Goal: Information Seeking & Learning: Check status

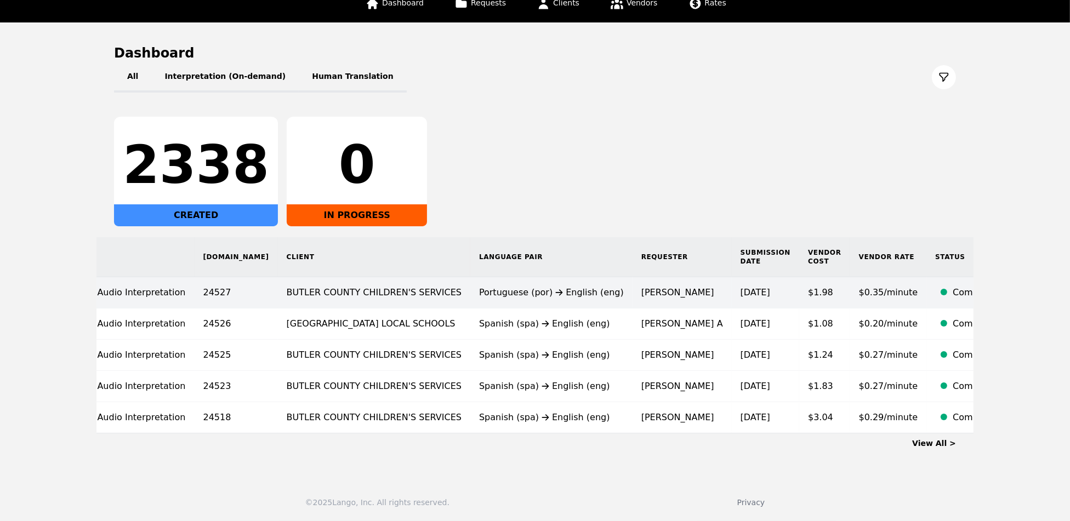
scroll to position [85, 0]
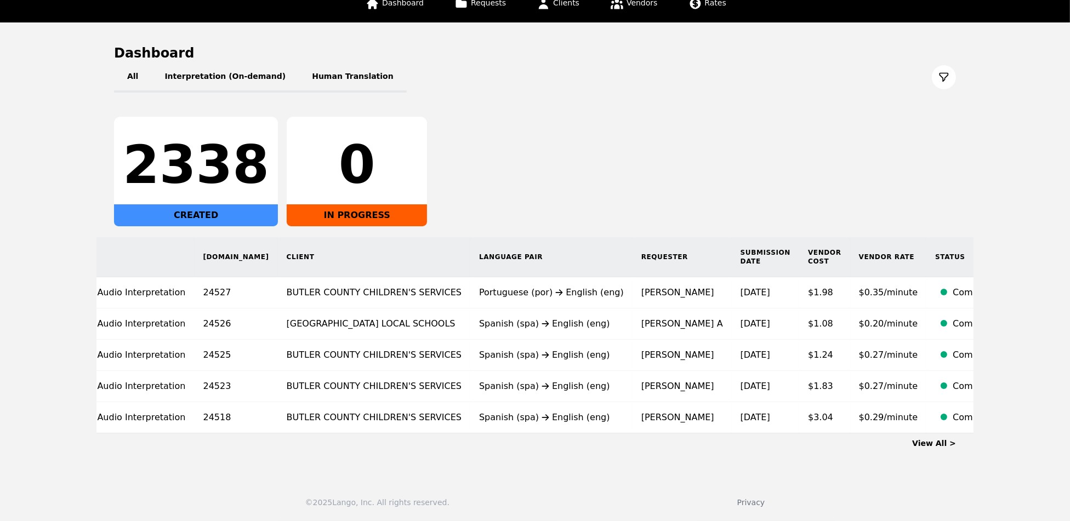
click at [944, 439] on link "View All >" at bounding box center [934, 443] width 44 height 9
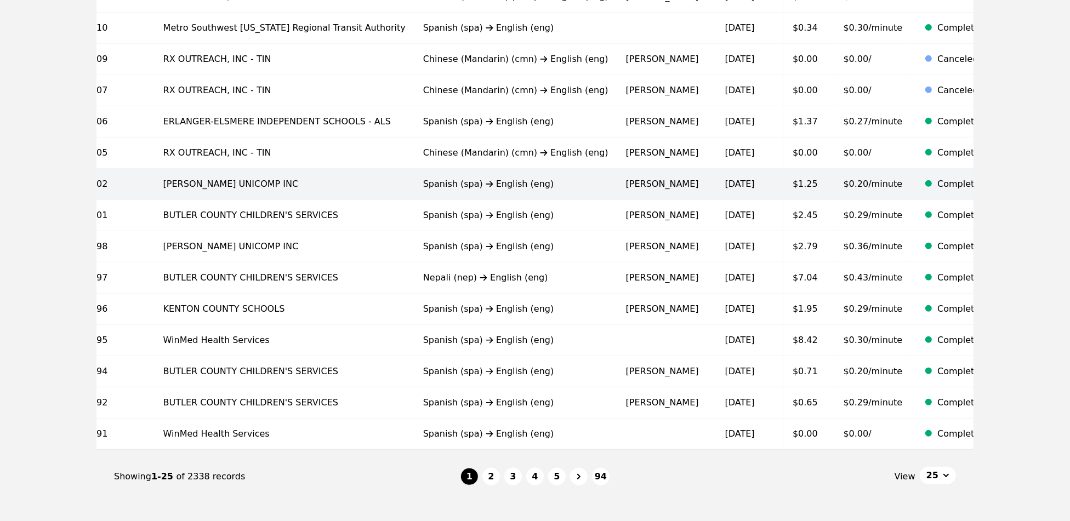
scroll to position [617, 0]
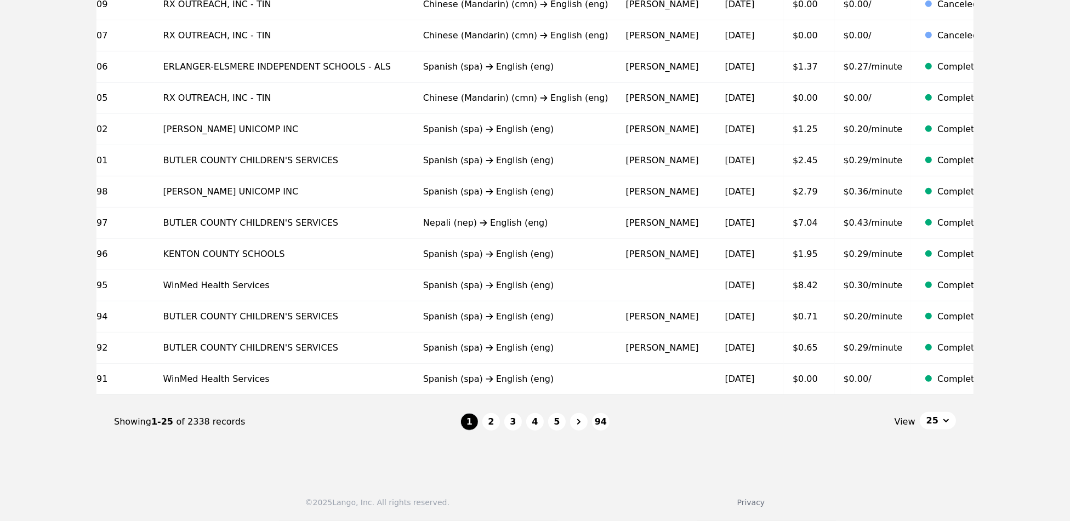
click at [489, 432] on nav "Showing 1-25 of 2338 records 1 2 3 4 5 94 View 25" at bounding box center [535, 422] width 842 height 54
click at [490, 423] on button "2" at bounding box center [492, 422] width 18 height 18
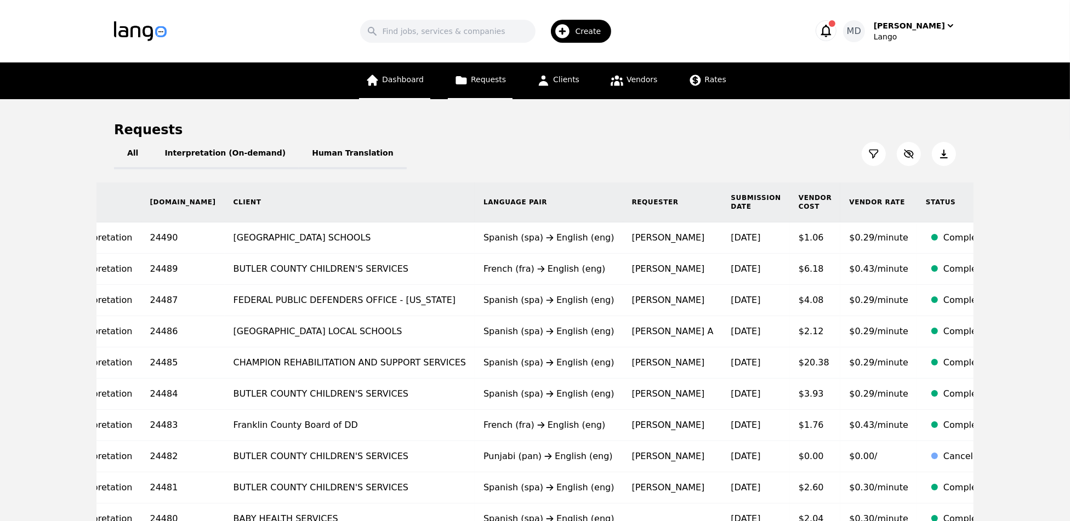
click at [411, 72] on link "Dashboard" at bounding box center [394, 81] width 71 height 37
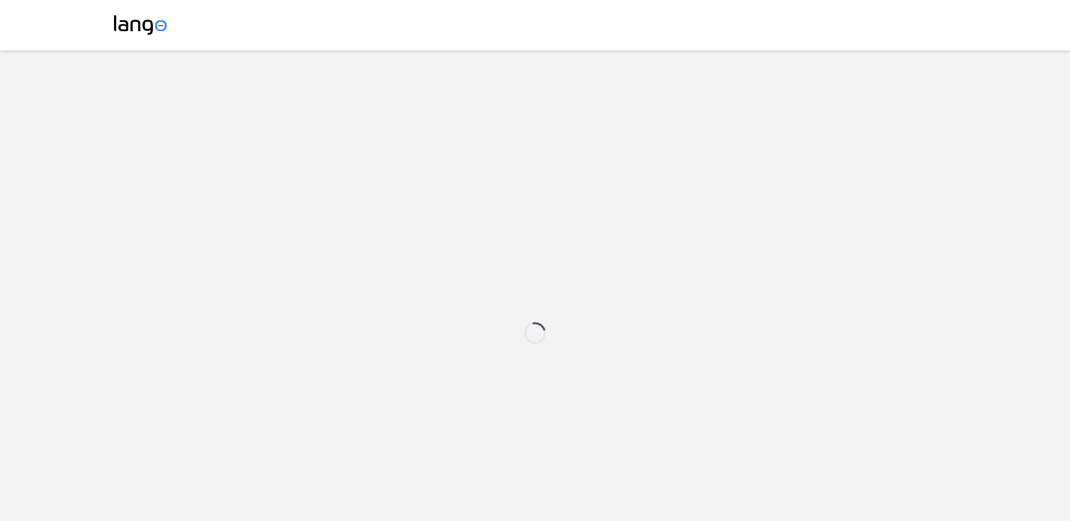
click at [549, 357] on div at bounding box center [535, 332] width 842 height 521
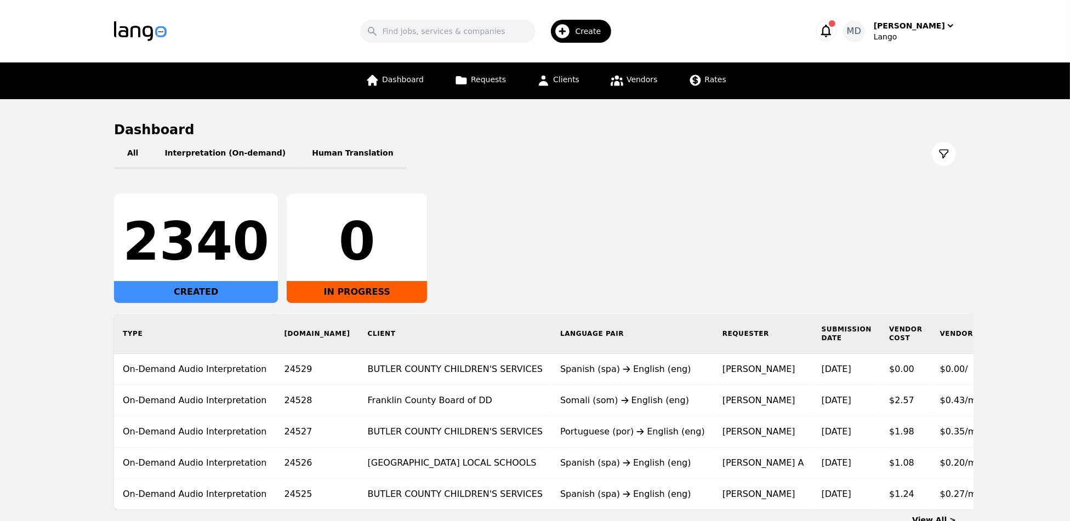
scroll to position [85, 0]
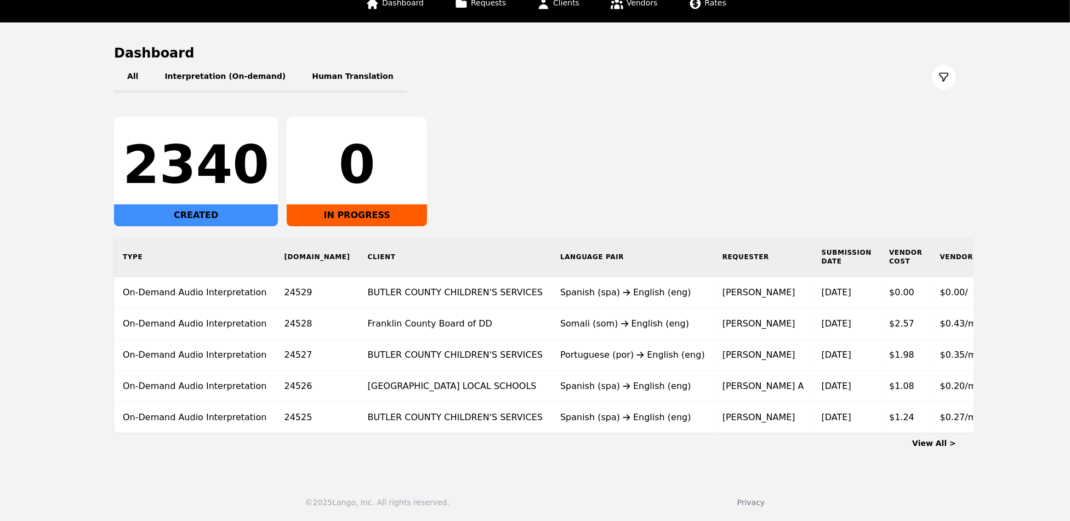
click at [948, 436] on div "View All >" at bounding box center [535, 441] width 842 height 15
click at [942, 445] on link "View All >" at bounding box center [934, 443] width 44 height 9
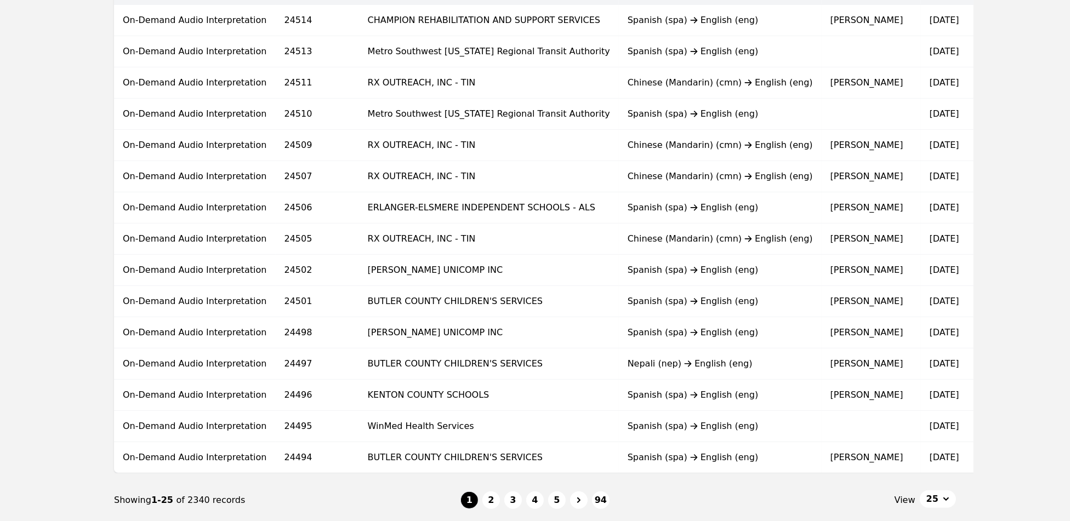
scroll to position [534, 0]
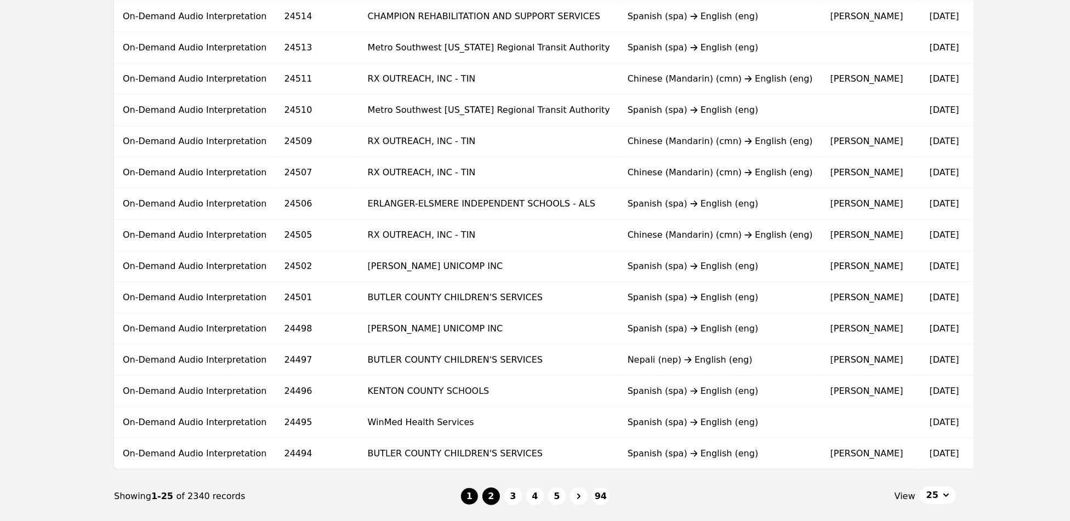
click at [485, 506] on button "2" at bounding box center [492, 497] width 18 height 18
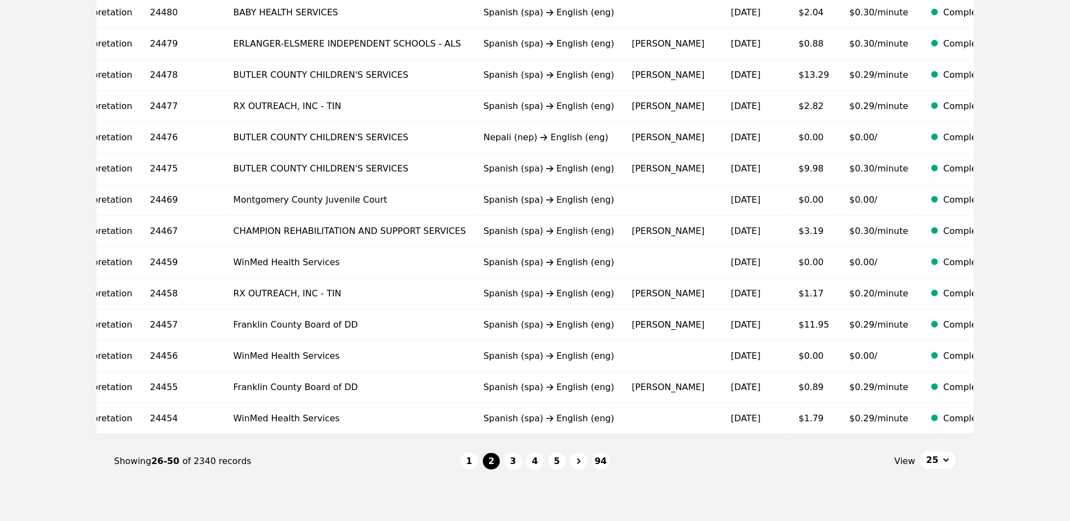
scroll to position [617, 0]
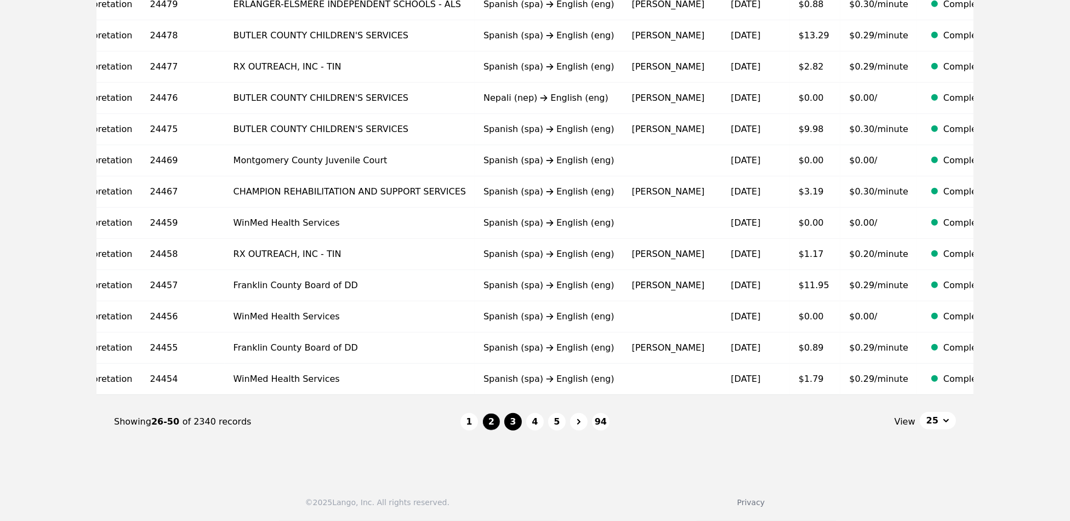
click at [516, 419] on button "3" at bounding box center [513, 422] width 18 height 18
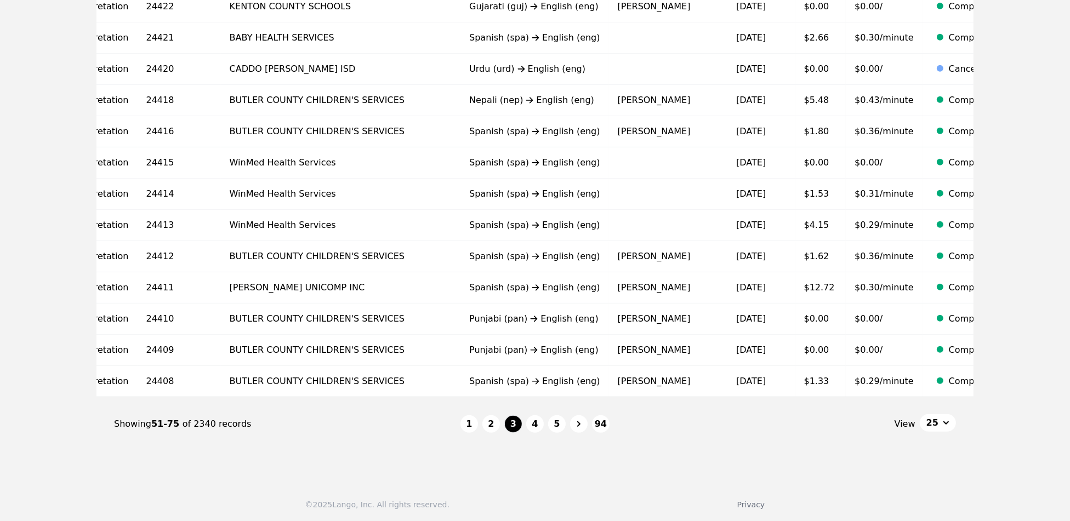
scroll to position [608, 0]
click at [537, 429] on button "4" at bounding box center [535, 424] width 18 height 18
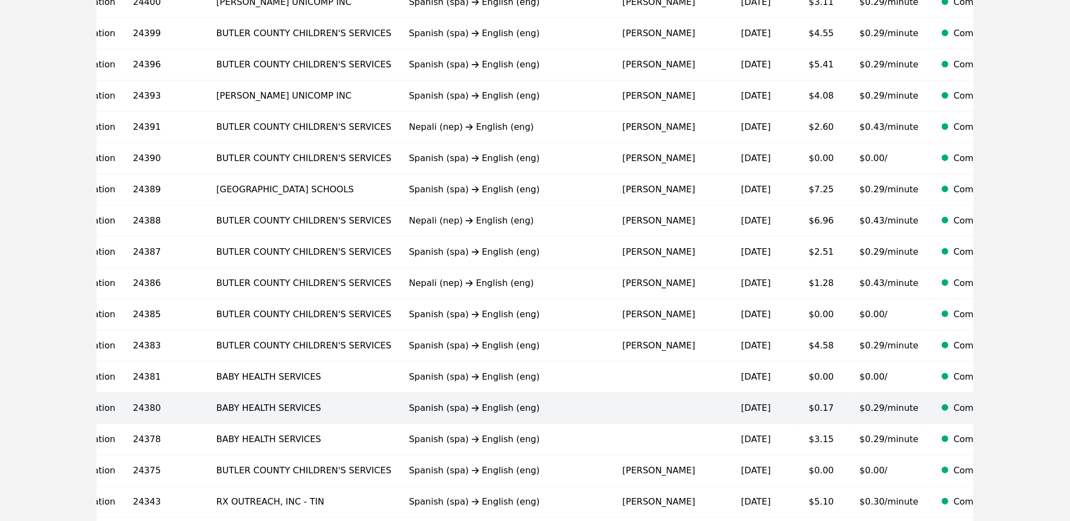
scroll to position [617, 0]
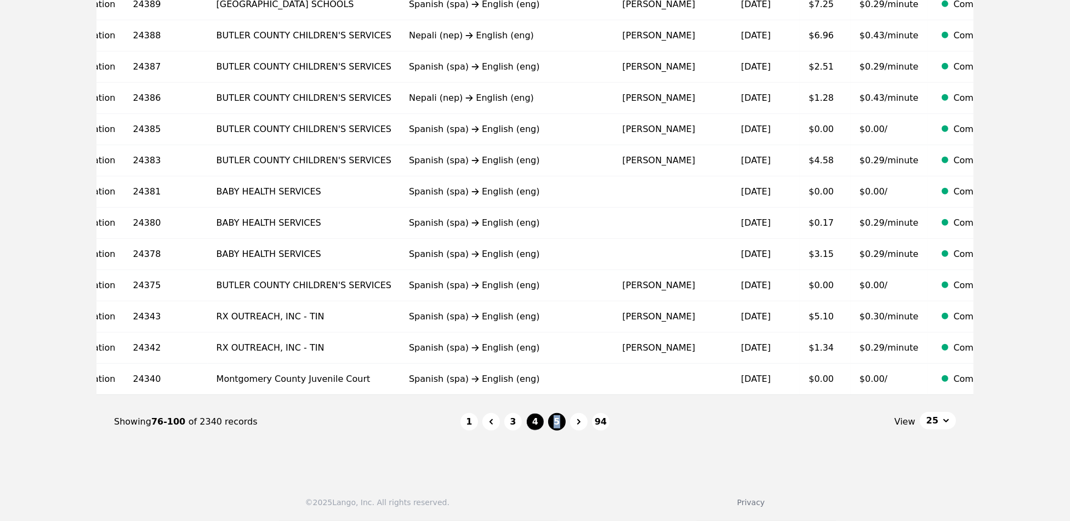
click at [550, 424] on button "5" at bounding box center [557, 422] width 18 height 18
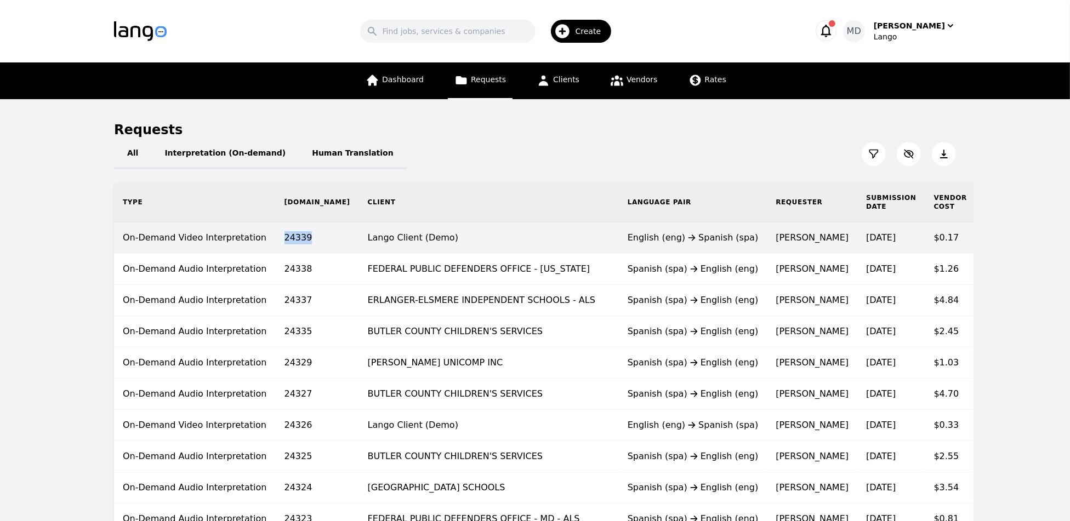
drag, startPoint x: 270, startPoint y: 237, endPoint x: 303, endPoint y: 235, distance: 32.9
click at [303, 235] on td "24339" at bounding box center [317, 238] width 83 height 31
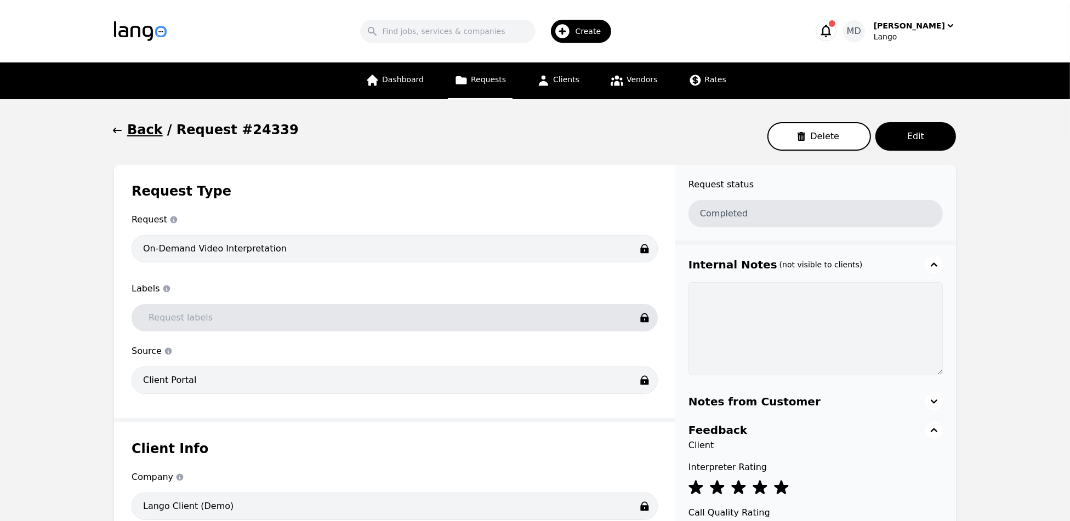
click at [119, 131] on icon "button" at bounding box center [117, 130] width 11 height 11
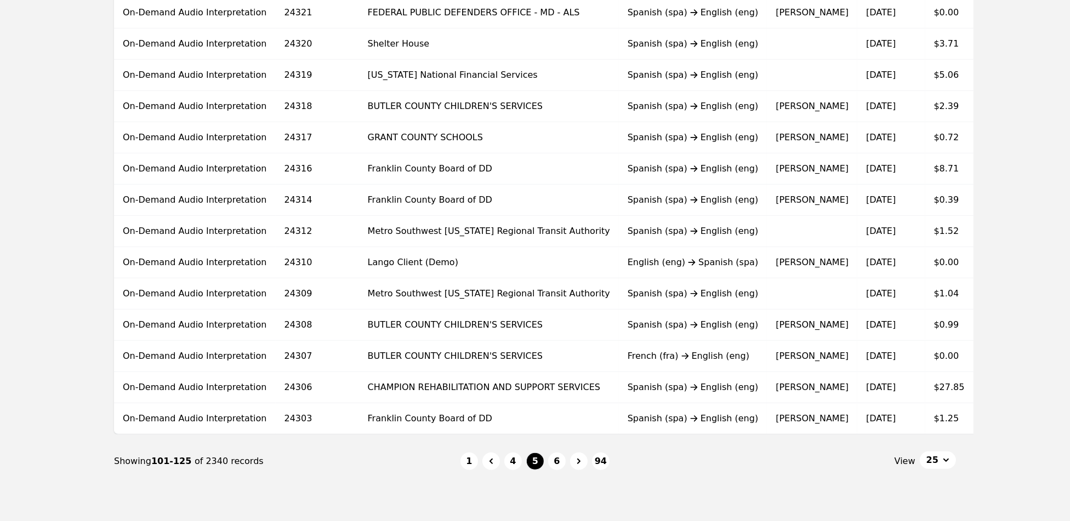
scroll to position [617, 0]
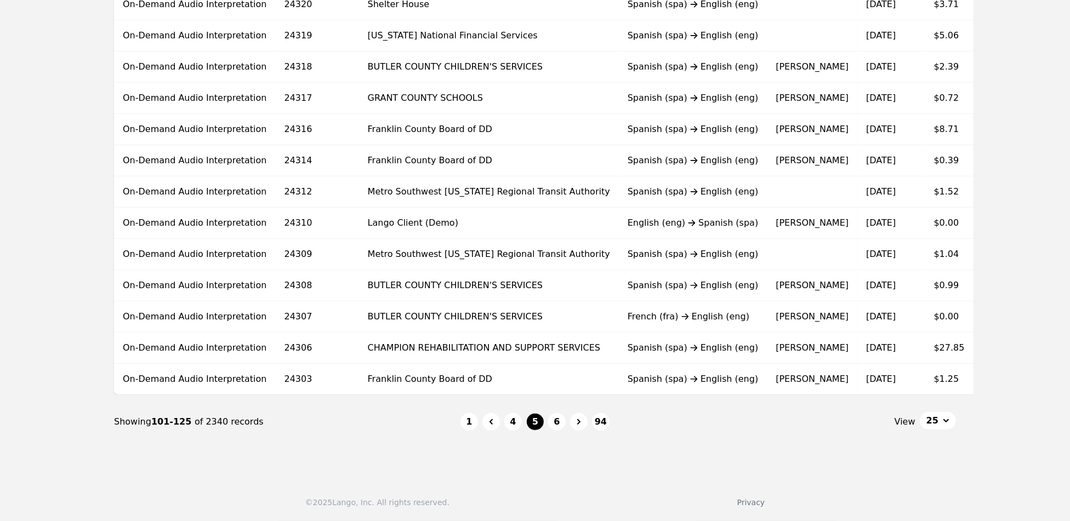
click at [521, 424] on li "4" at bounding box center [513, 422] width 18 height 18
click at [516, 424] on button "4" at bounding box center [513, 422] width 18 height 18
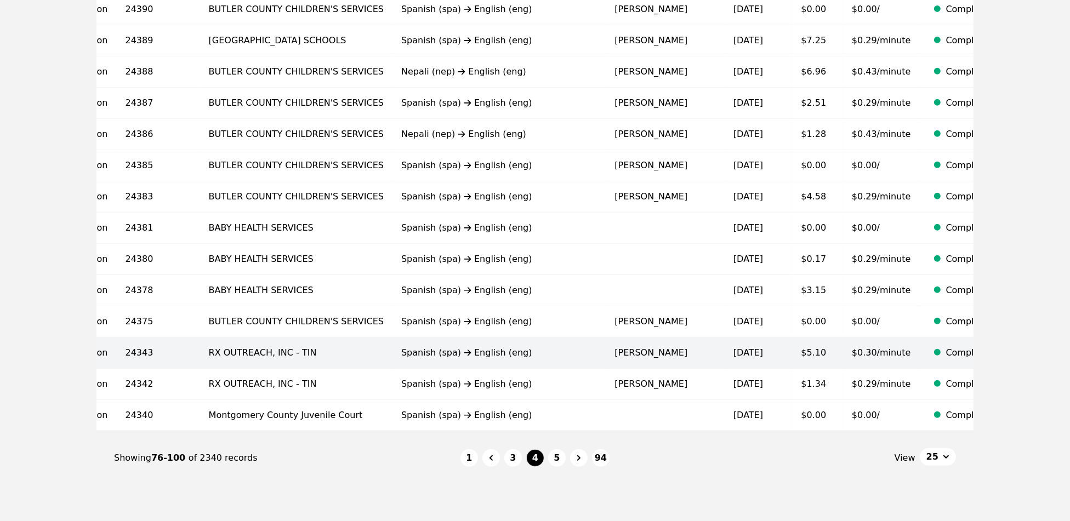
scroll to position [617, 0]
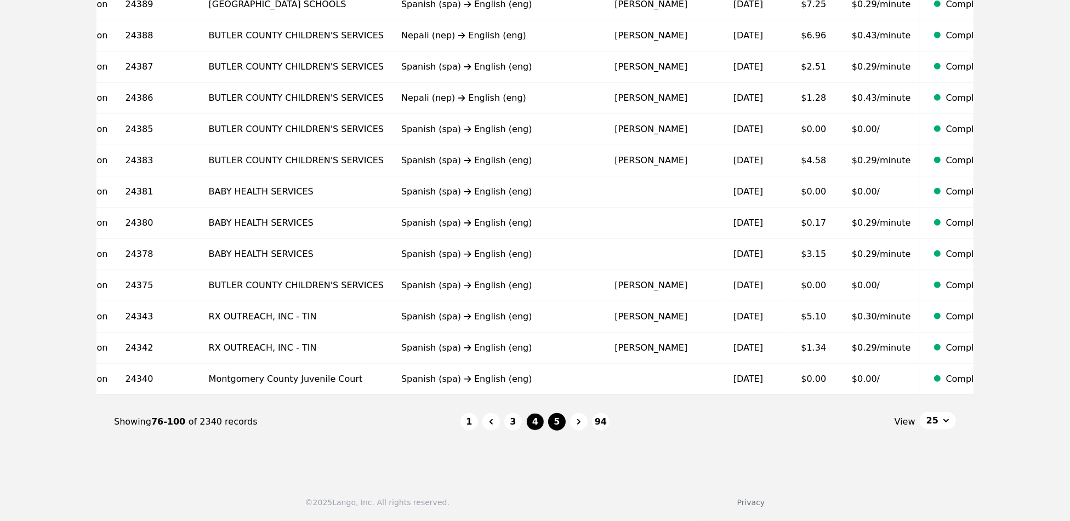
click at [557, 422] on button "5" at bounding box center [557, 422] width 18 height 18
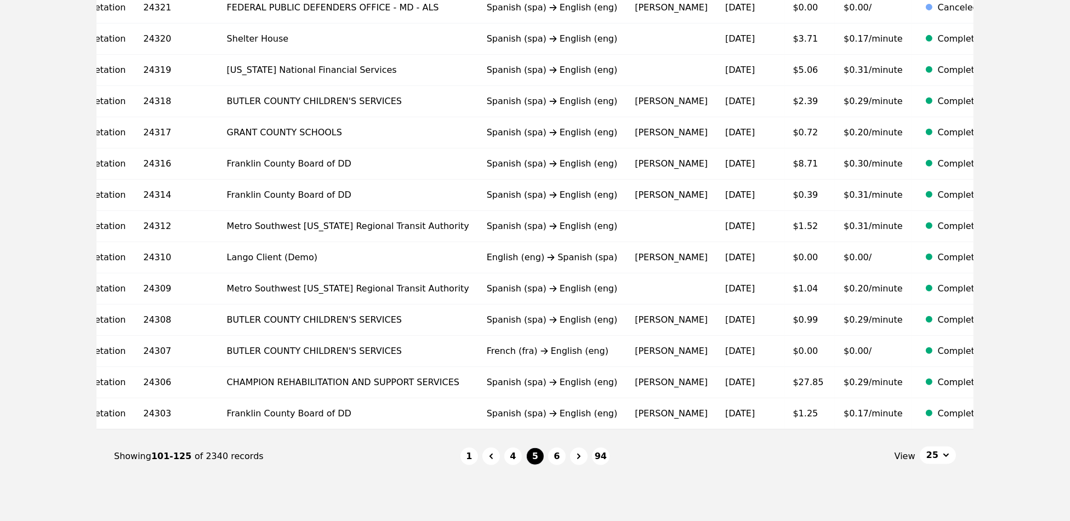
scroll to position [617, 0]
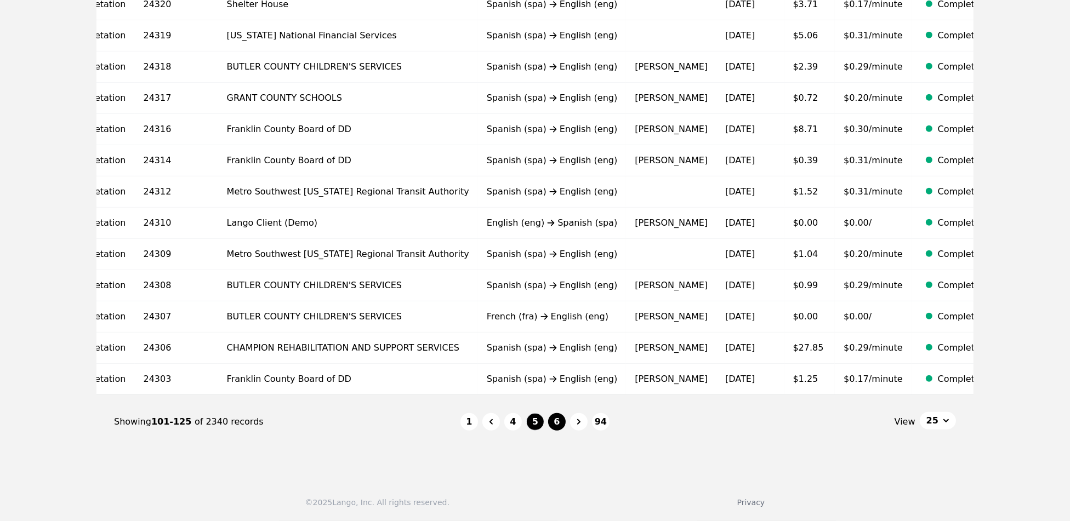
click at [552, 427] on button "6" at bounding box center [557, 422] width 18 height 18
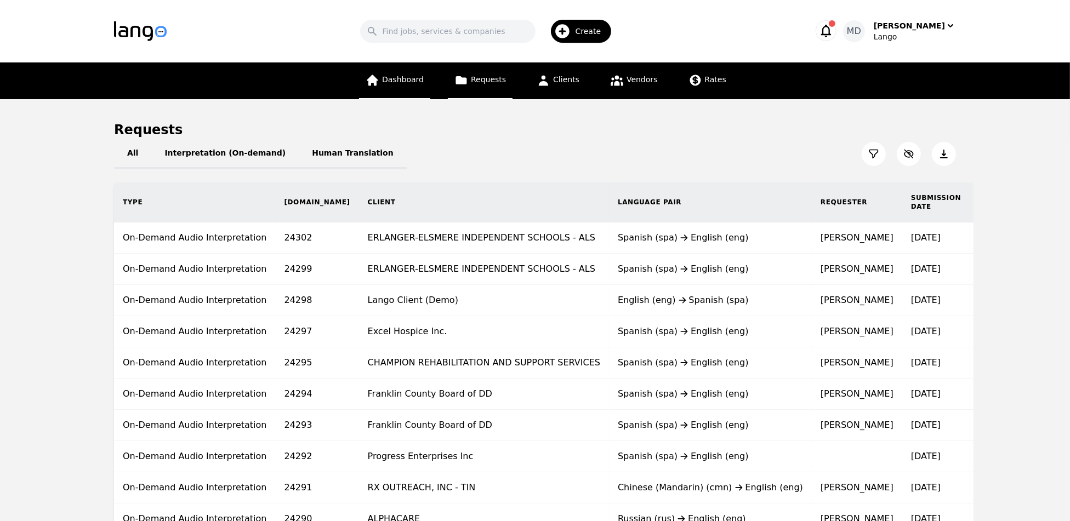
click at [409, 82] on span "Dashboard" at bounding box center [403, 79] width 42 height 9
